Goal: Transaction & Acquisition: Purchase product/service

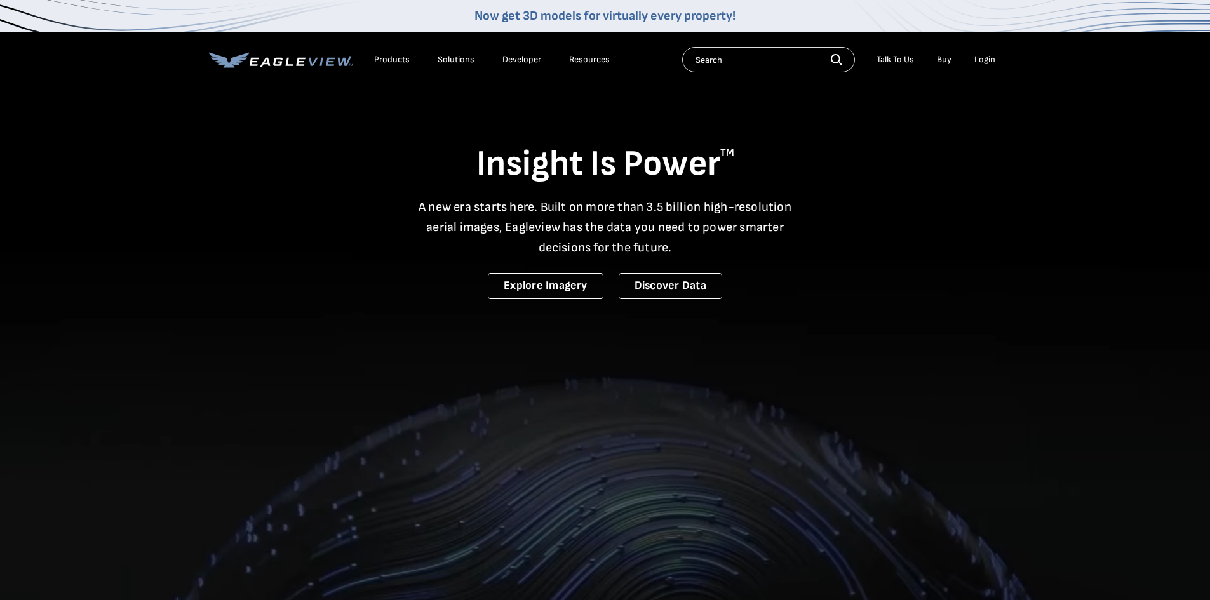
click at [989, 60] on div "Login" at bounding box center [984, 59] width 21 height 11
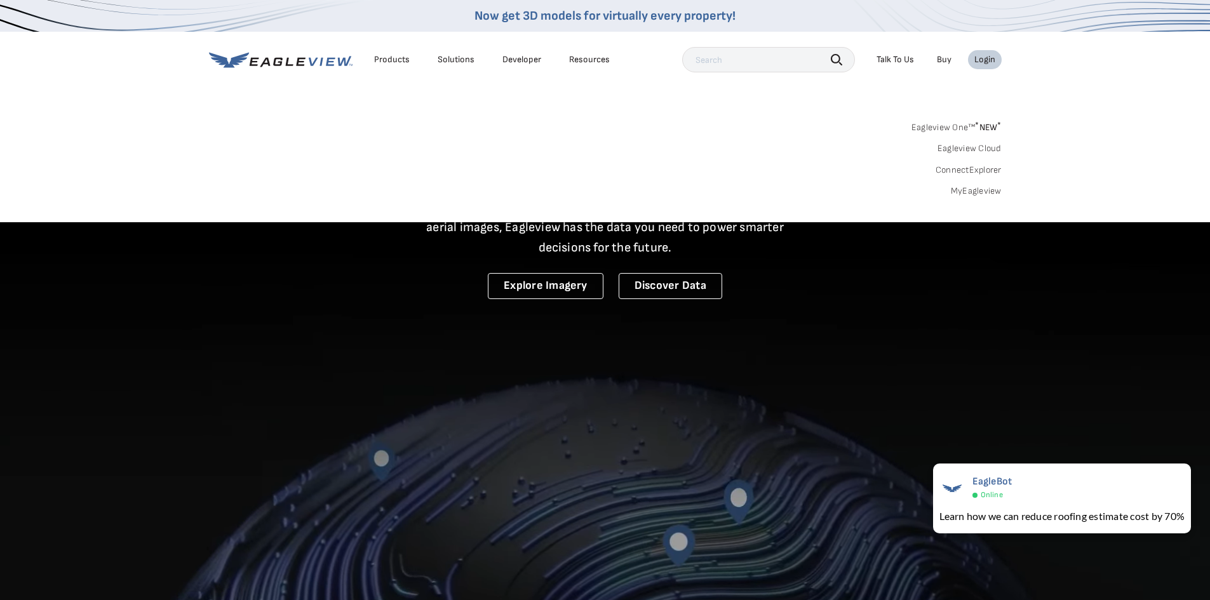
click at [973, 190] on link "MyEagleview" at bounding box center [976, 190] width 51 height 11
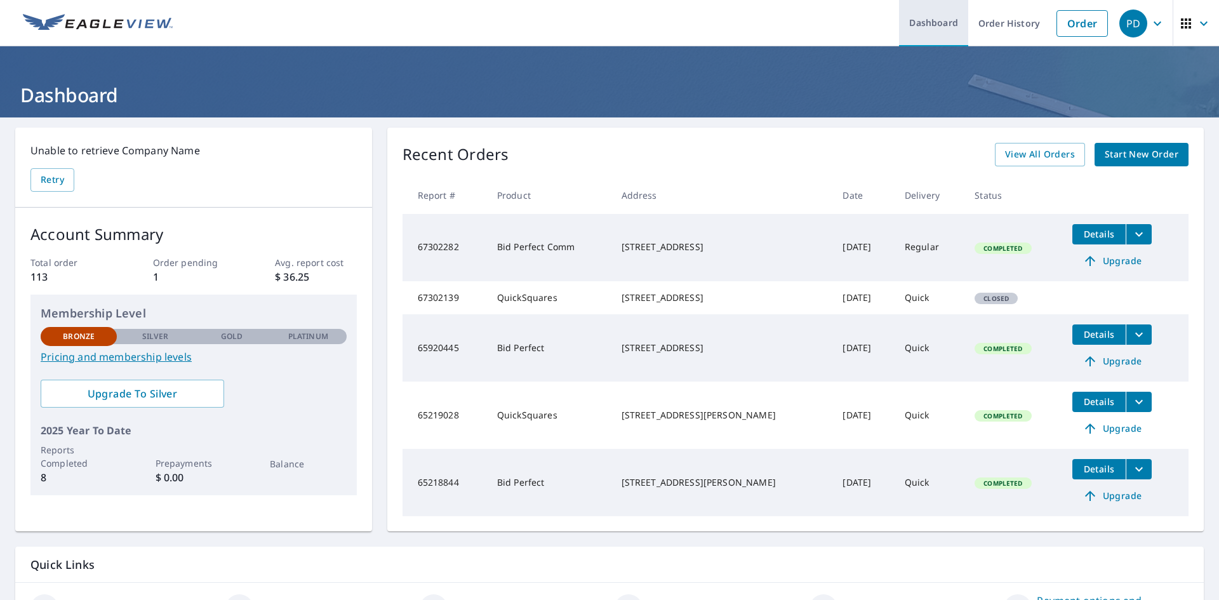
click at [933, 20] on link "Dashboard" at bounding box center [933, 23] width 69 height 46
click at [1070, 31] on link "Order" at bounding box center [1082, 23] width 51 height 27
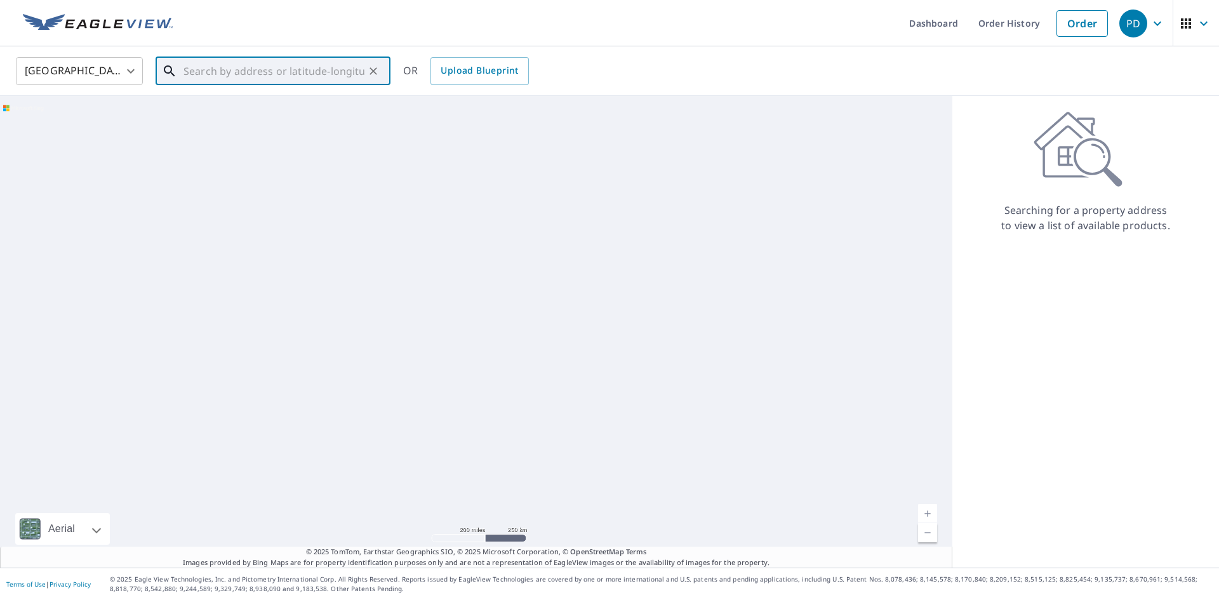
click at [207, 77] on input "text" at bounding box center [274, 71] width 181 height 36
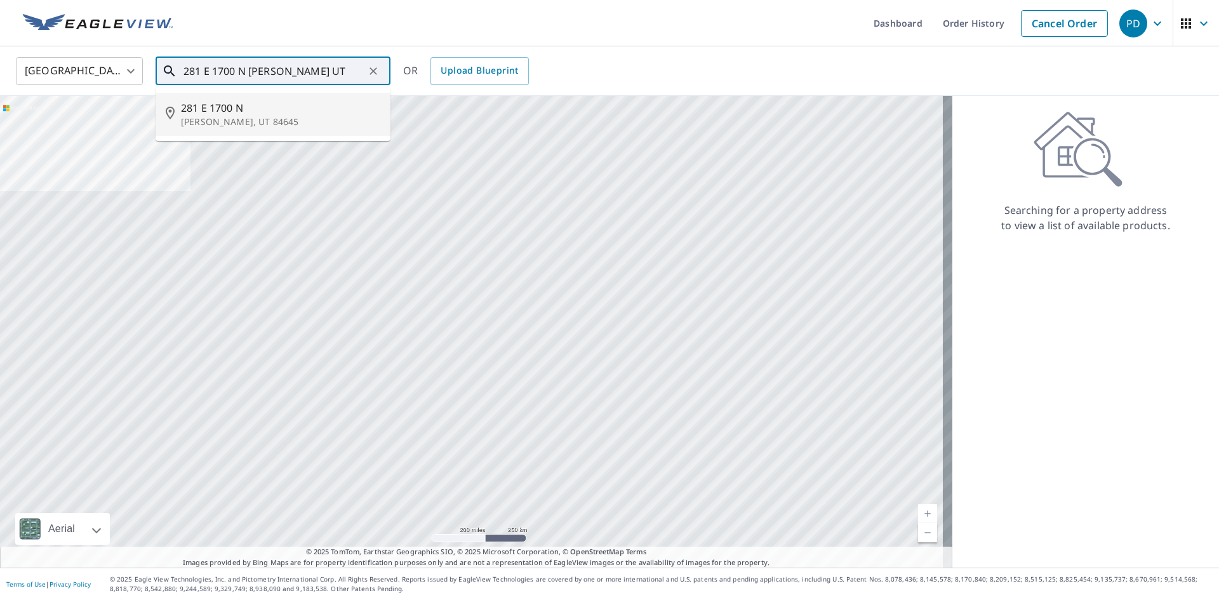
click at [216, 109] on span "281 E 1700 N" at bounding box center [280, 107] width 199 height 15
type input "[STREET_ADDRESS][PERSON_NAME]"
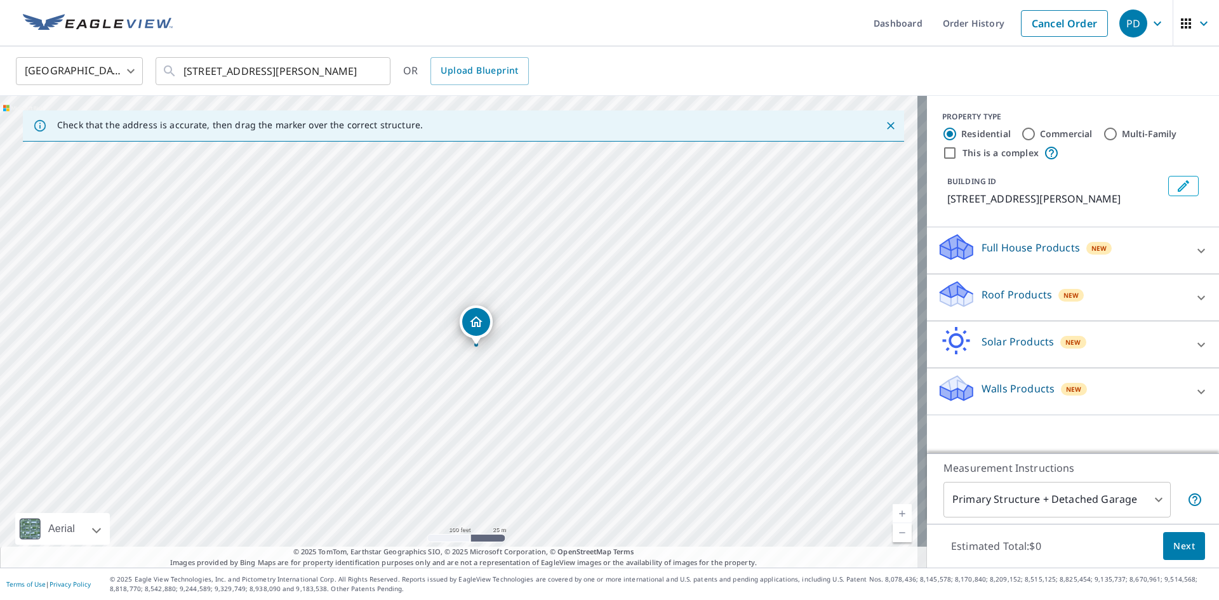
click at [1194, 252] on icon at bounding box center [1201, 250] width 15 height 15
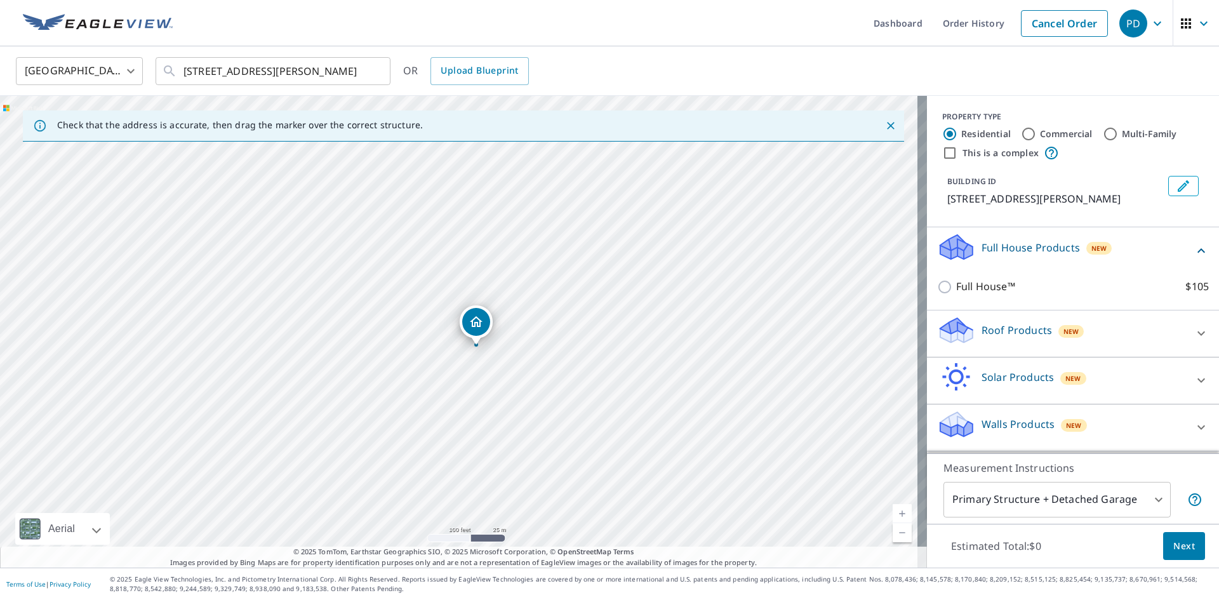
click at [1196, 332] on icon at bounding box center [1201, 333] width 15 height 15
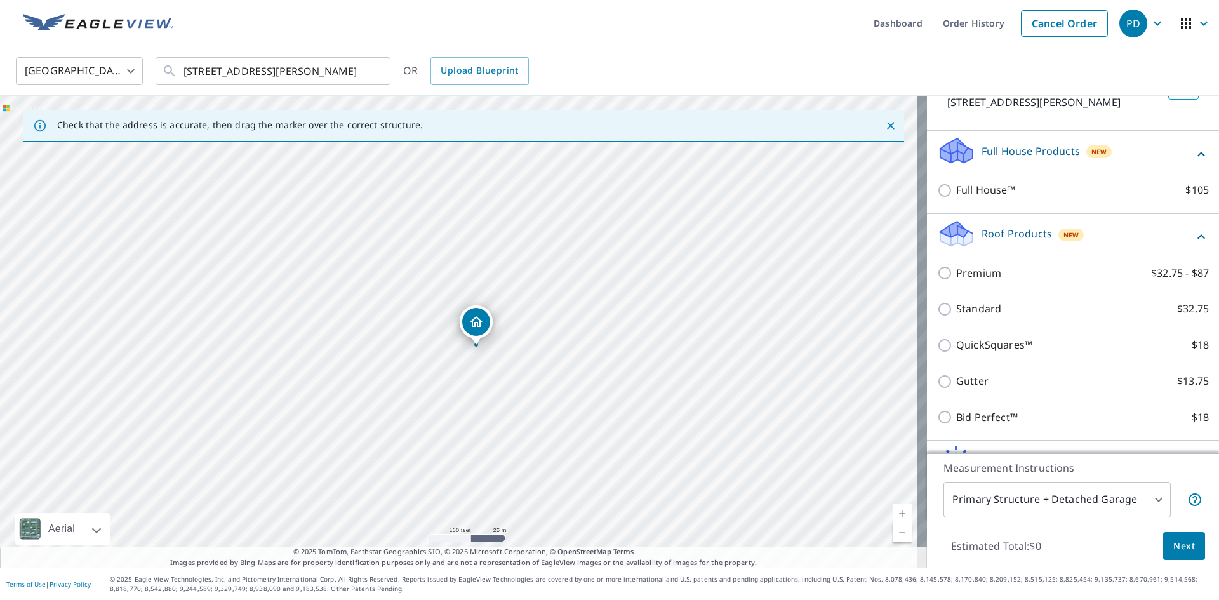
scroll to position [127, 0]
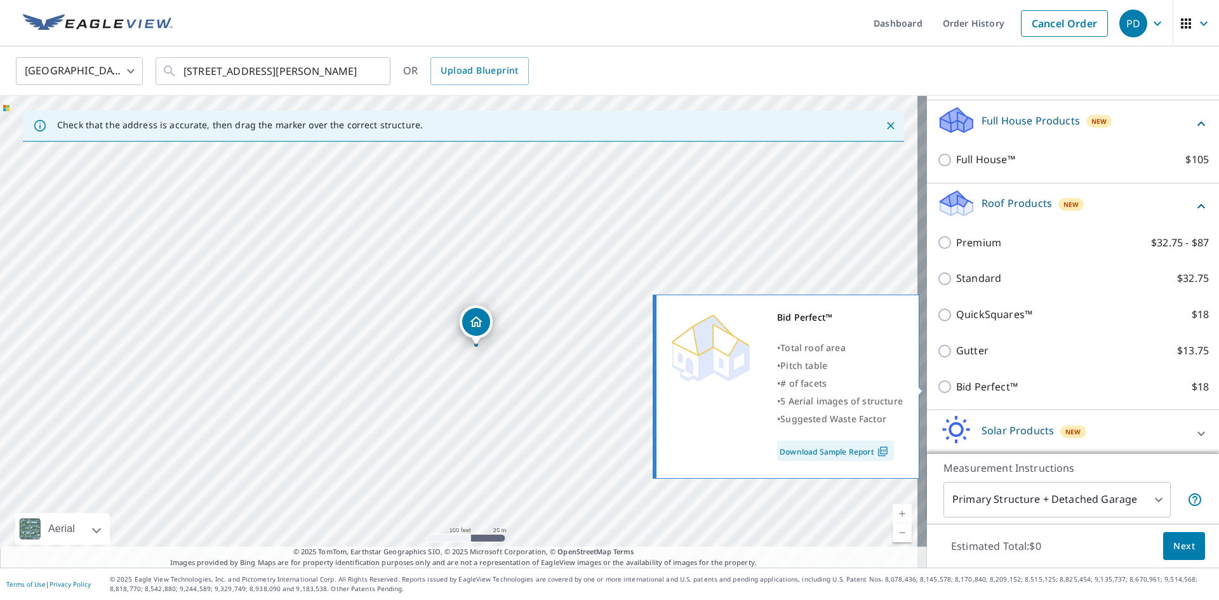
click at [937, 388] on input "Bid Perfect™ $18" at bounding box center [946, 386] width 19 height 15
checkbox input "true"
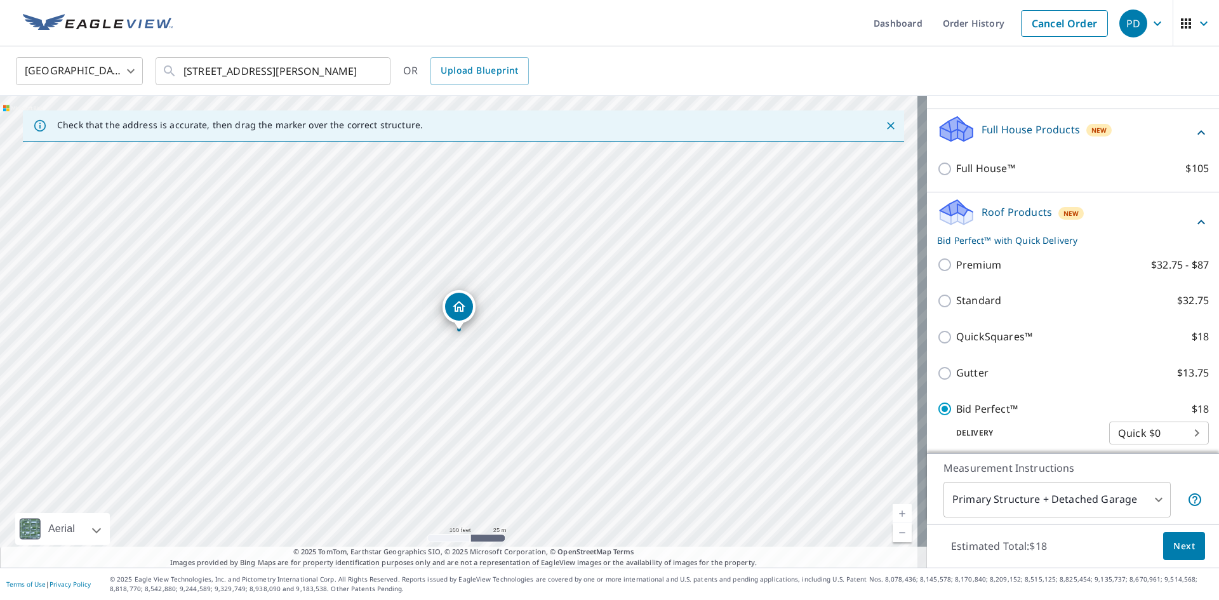
scroll to position [219, 0]
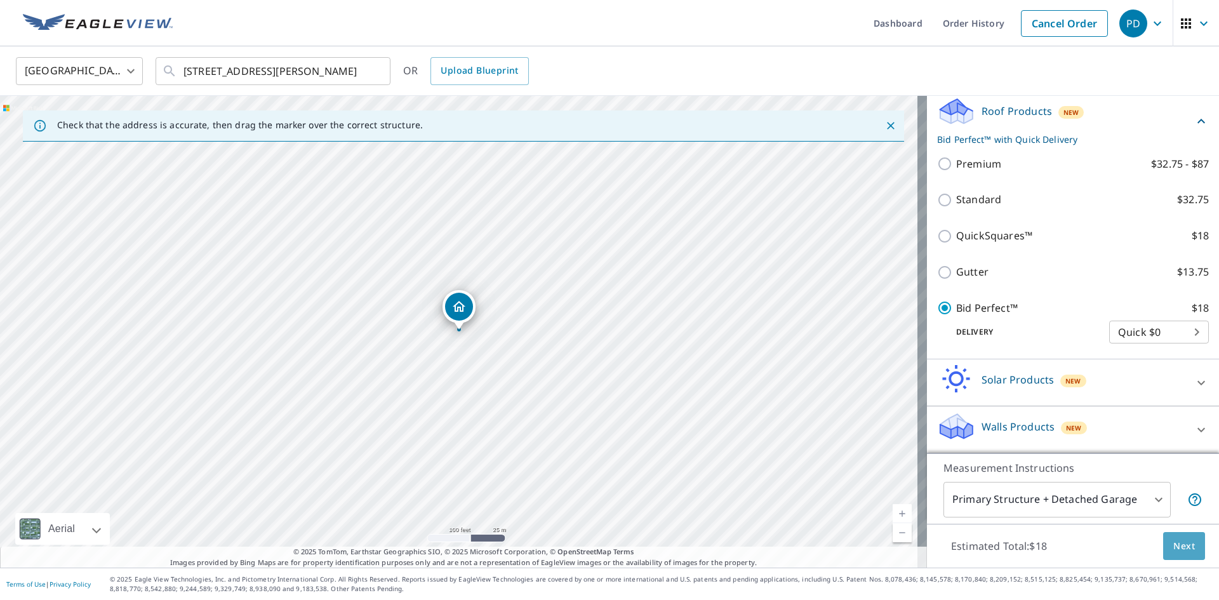
click at [1187, 547] on button "Next" at bounding box center [1184, 546] width 42 height 29
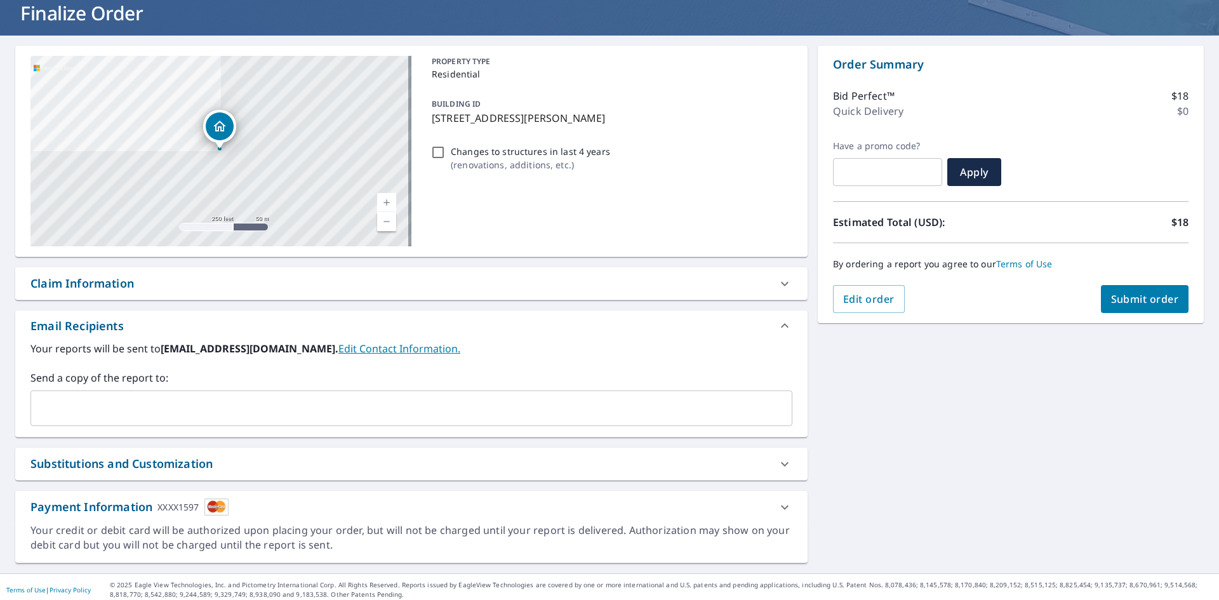
scroll to position [88, 0]
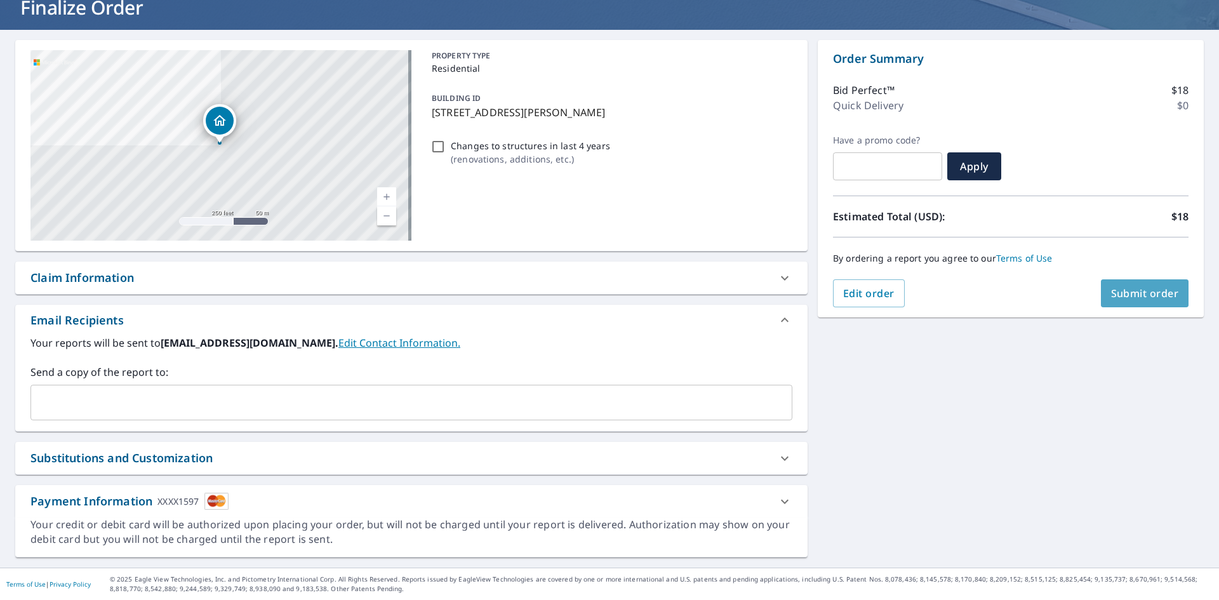
click at [1133, 290] on span "Submit order" at bounding box center [1145, 293] width 68 height 14
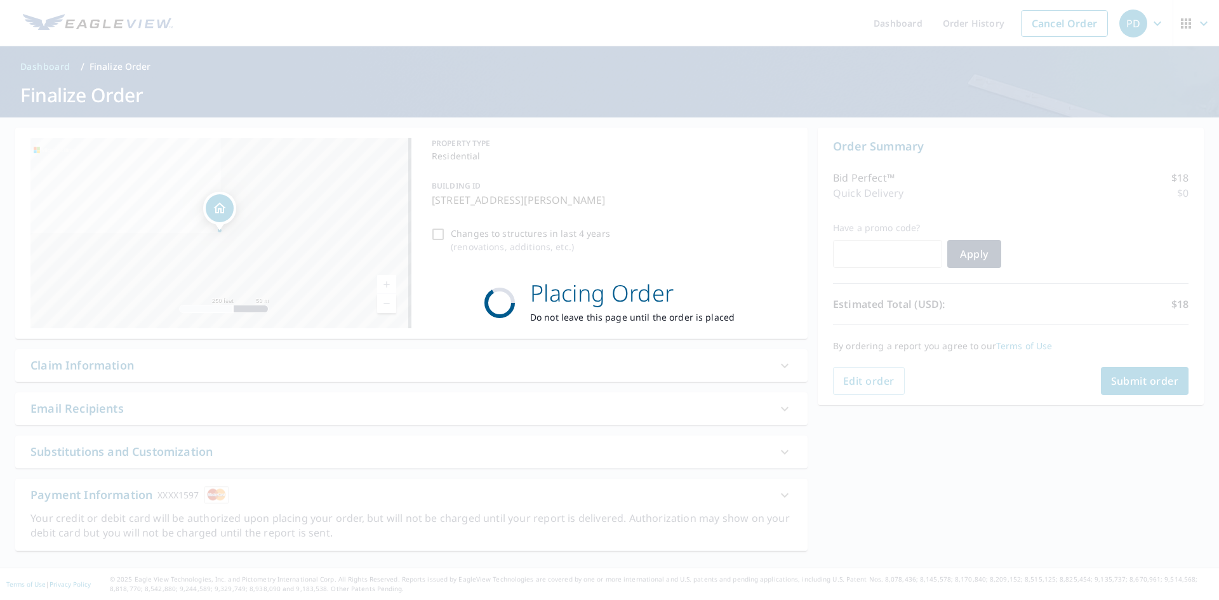
scroll to position [0, 0]
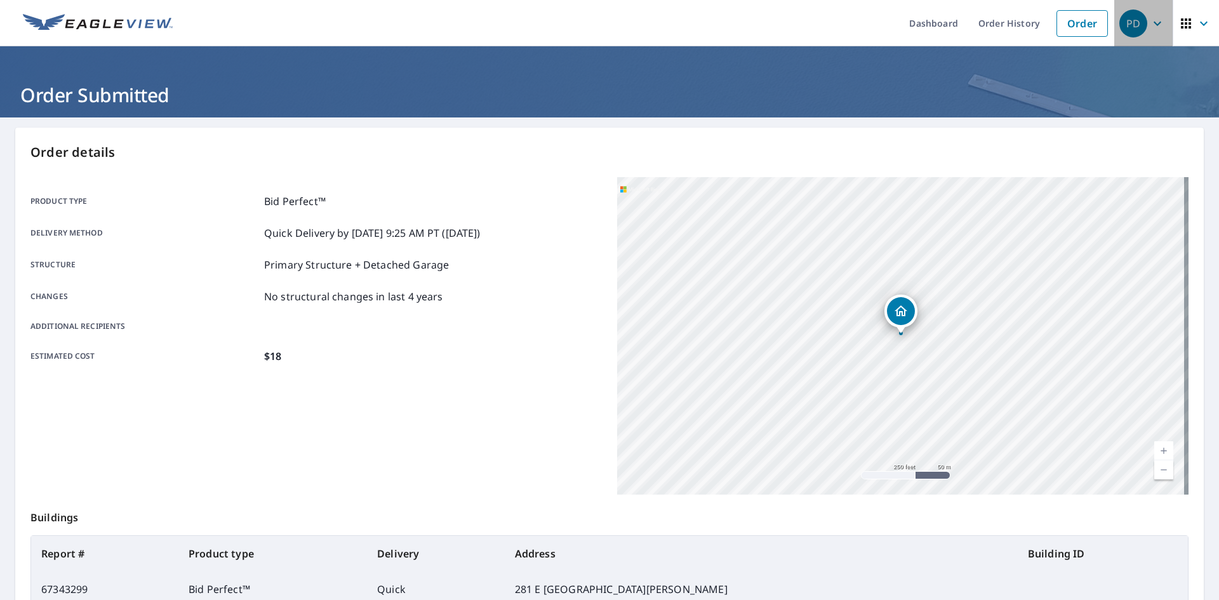
click at [1150, 25] on icon "button" at bounding box center [1157, 23] width 15 height 15
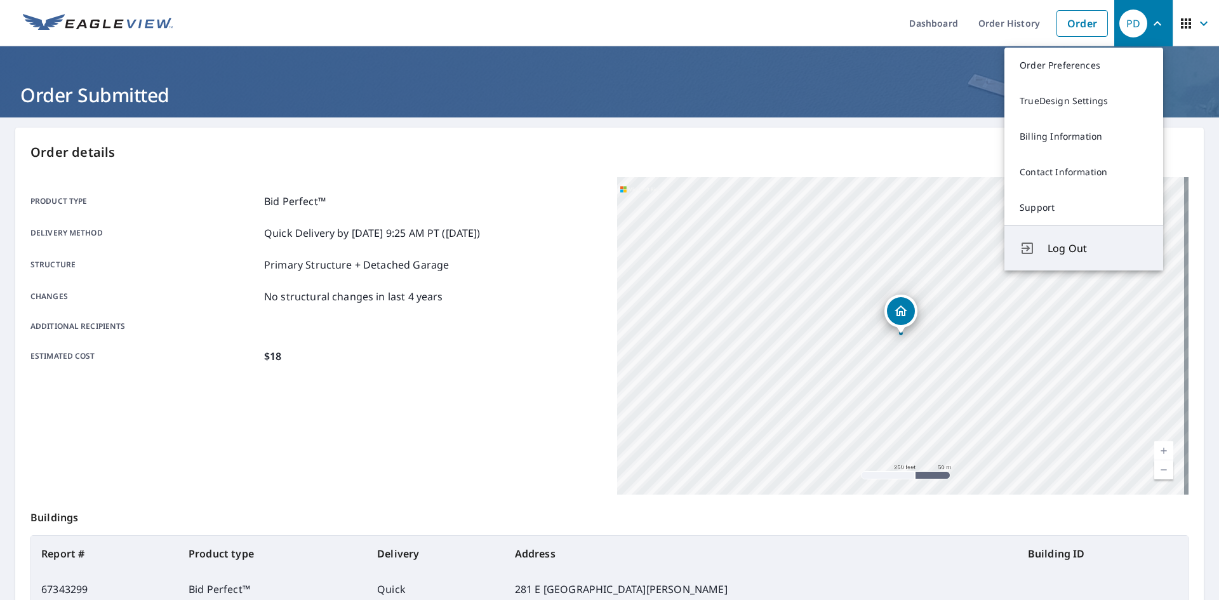
click at [1078, 257] on button "Log Out" at bounding box center [1083, 247] width 159 height 45
